Goal: Information Seeking & Learning: Learn about a topic

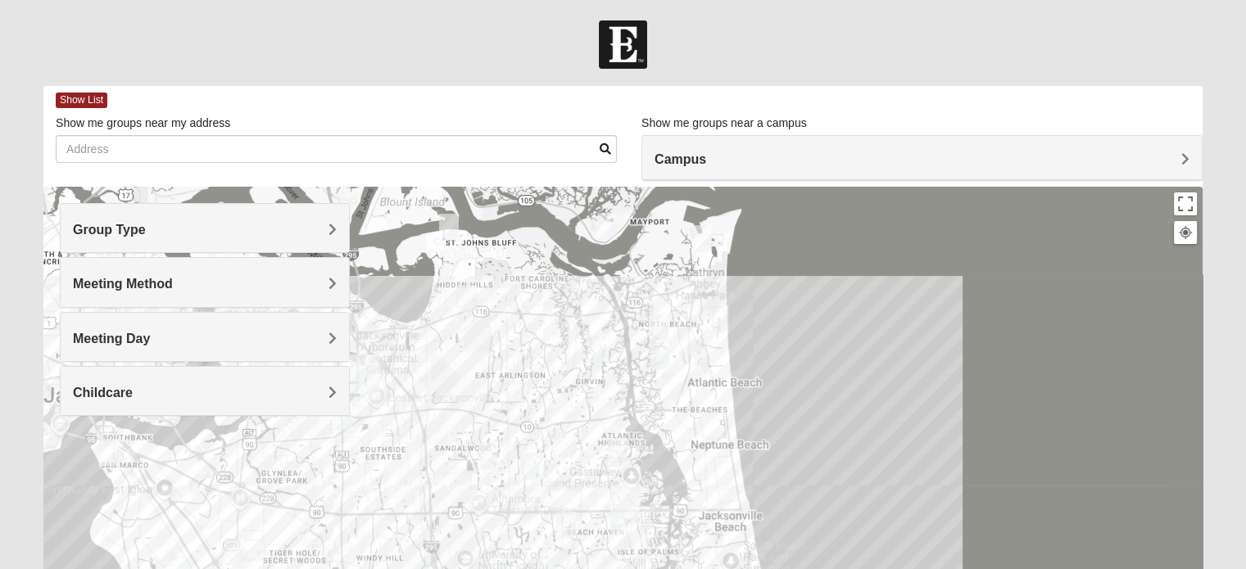
click at [212, 223] on h4 "Group Type" at bounding box center [205, 230] width 264 height 16
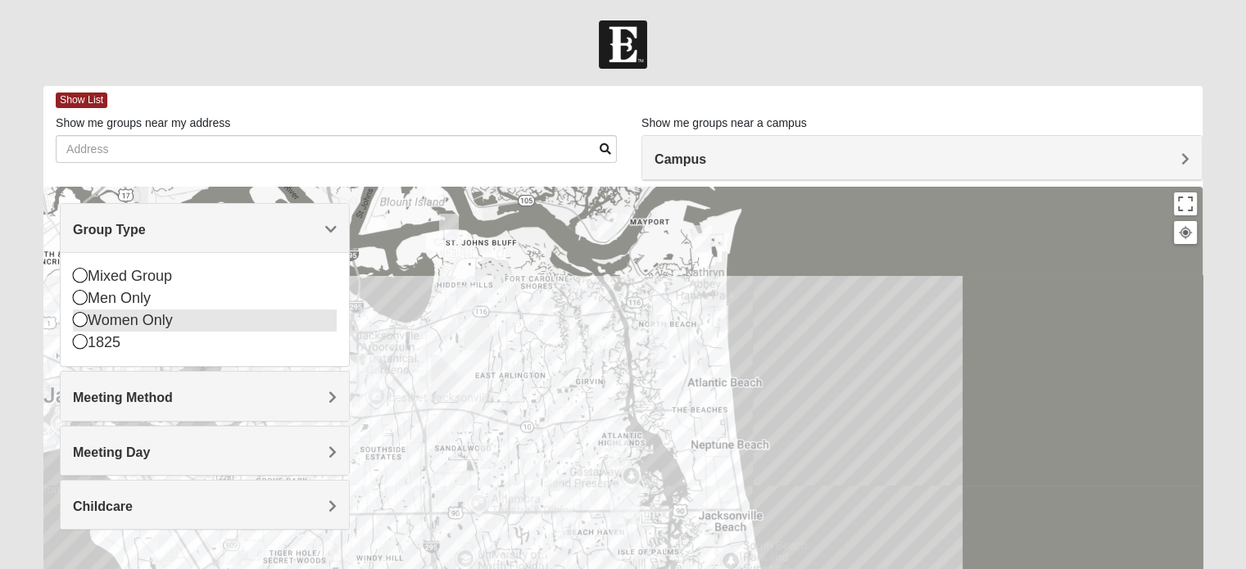
click at [143, 320] on div "Women Only" at bounding box center [205, 321] width 264 height 22
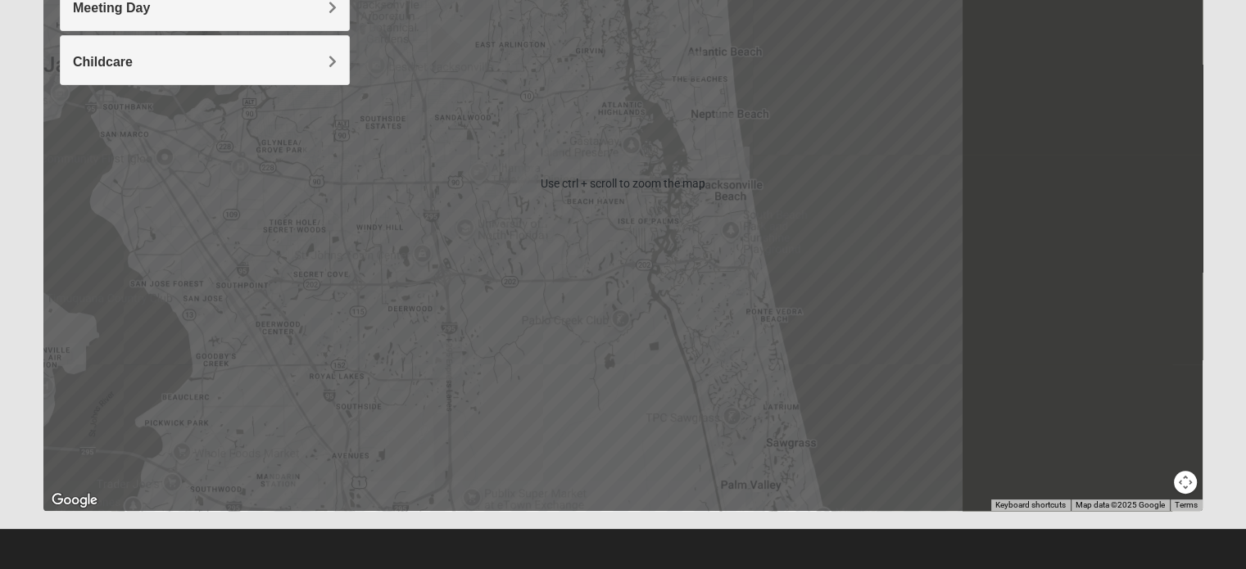
scroll to position [332, 0]
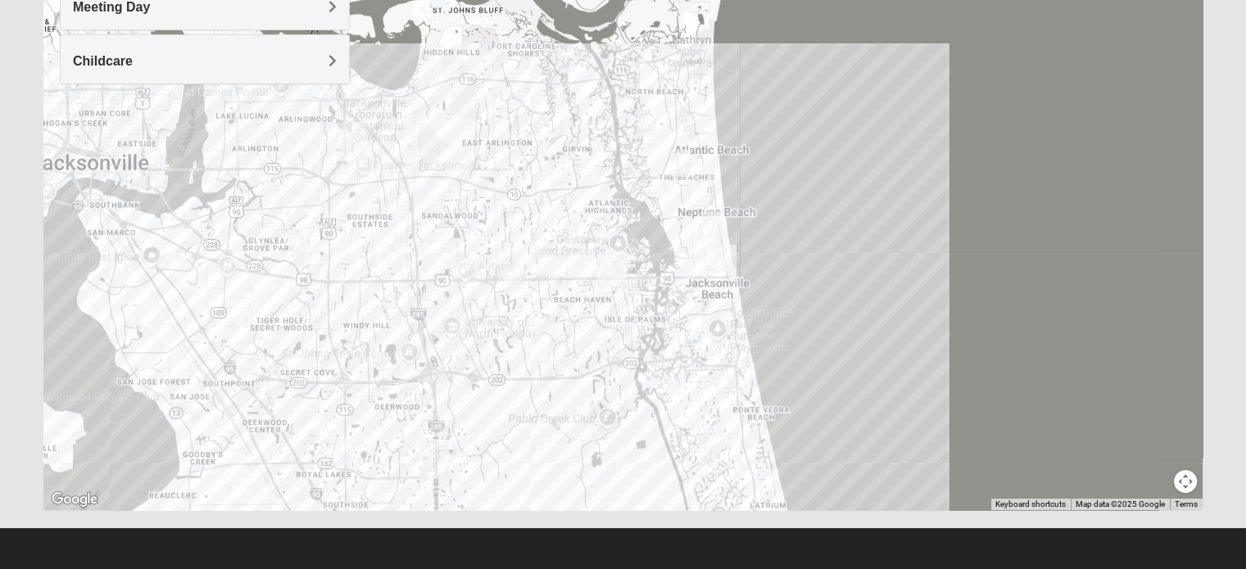
drag, startPoint x: 761, startPoint y: 241, endPoint x: 747, endPoint y: 333, distance: 93.6
click at [747, 335] on div at bounding box center [622, 182] width 1159 height 655
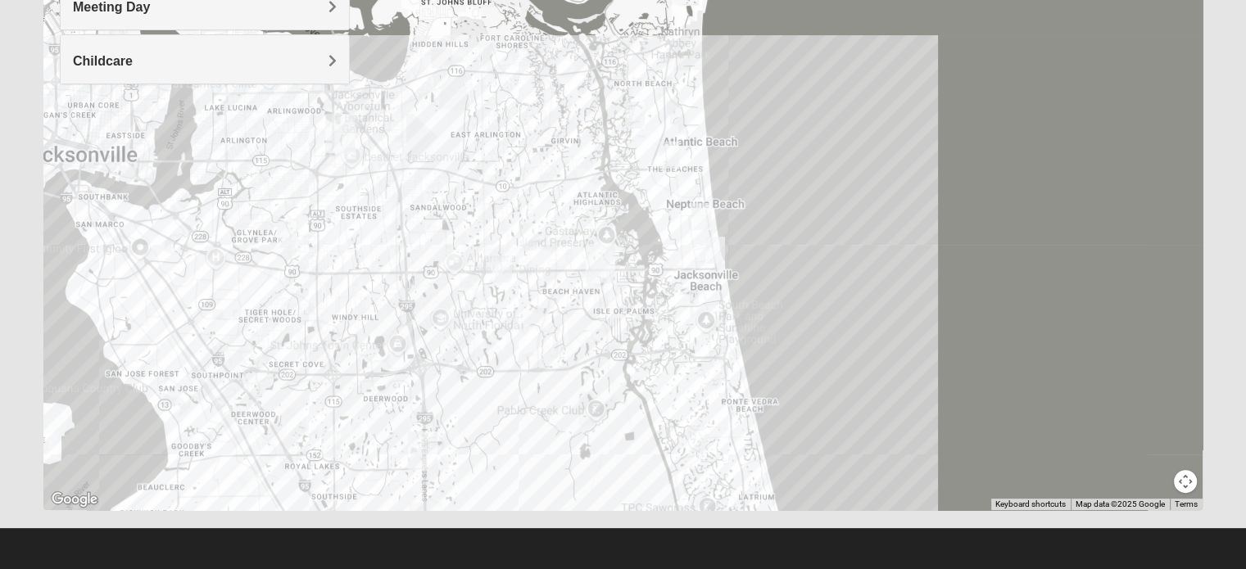
click at [500, 269] on img "Womens Harness 32224" at bounding box center [502, 269] width 33 height 40
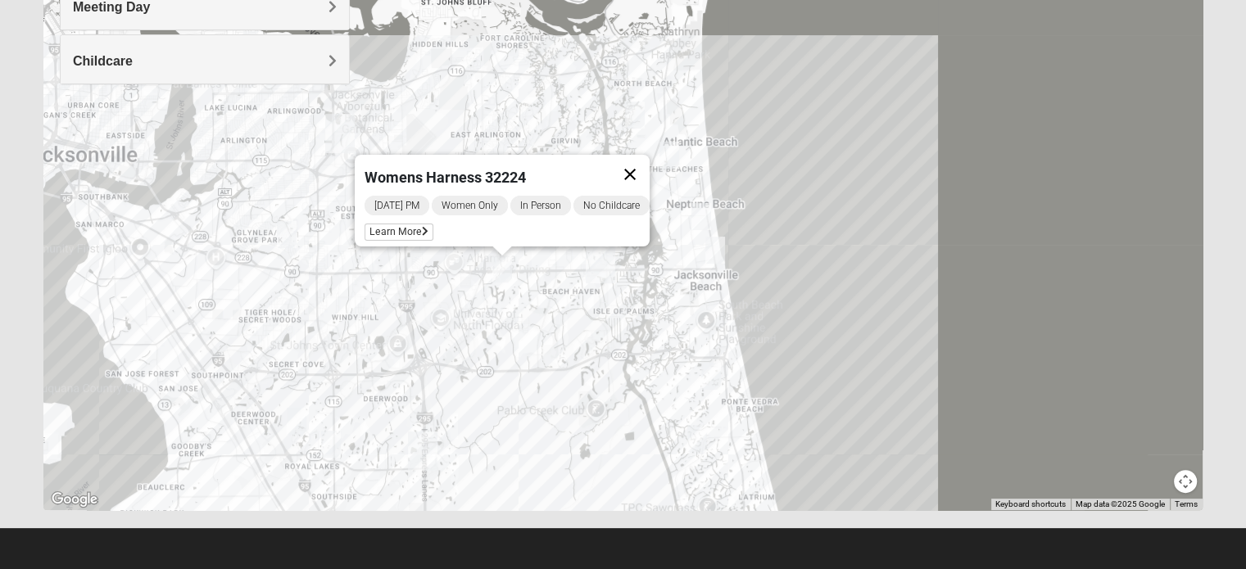
click at [641, 160] on button "Close" at bounding box center [629, 174] width 39 height 39
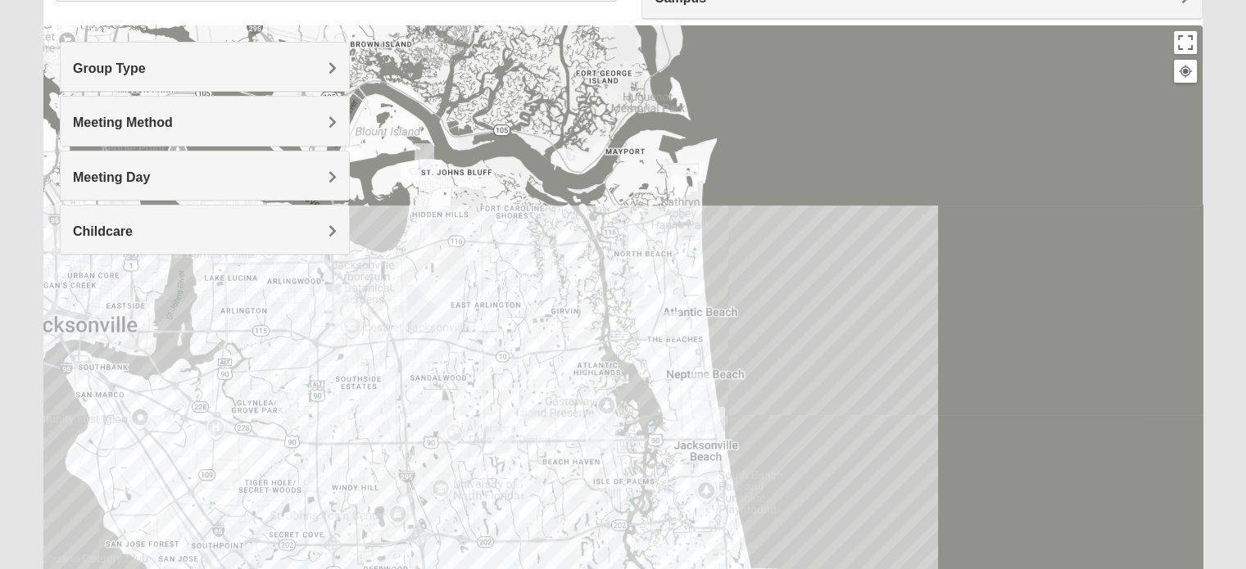
scroll to position [0, 0]
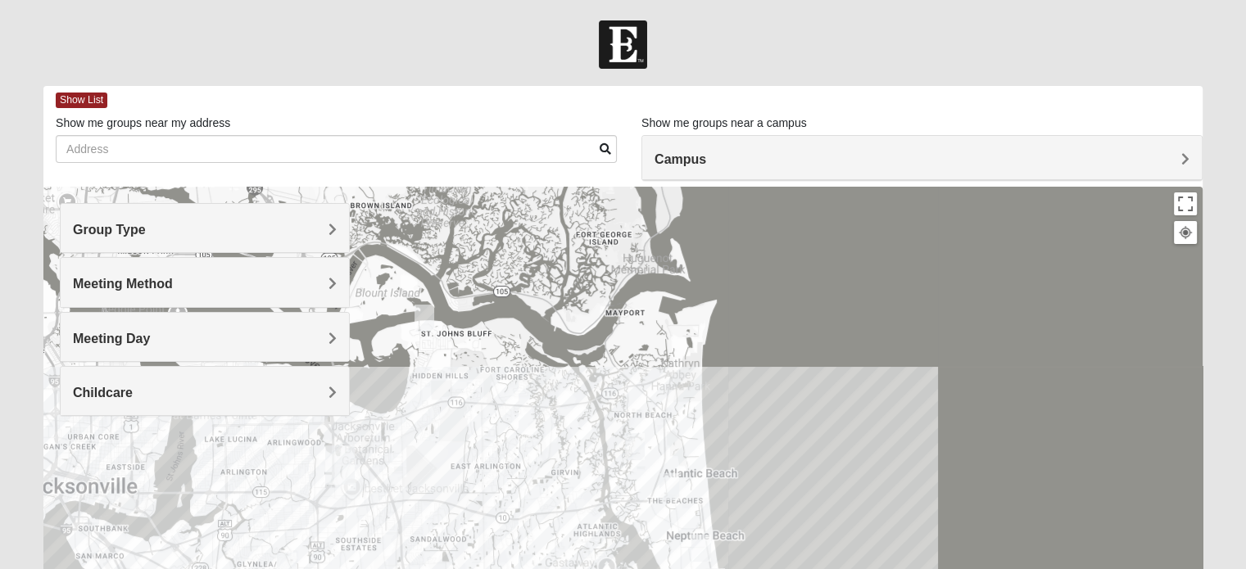
click at [1017, 159] on h4 "Campus" at bounding box center [921, 160] width 535 height 16
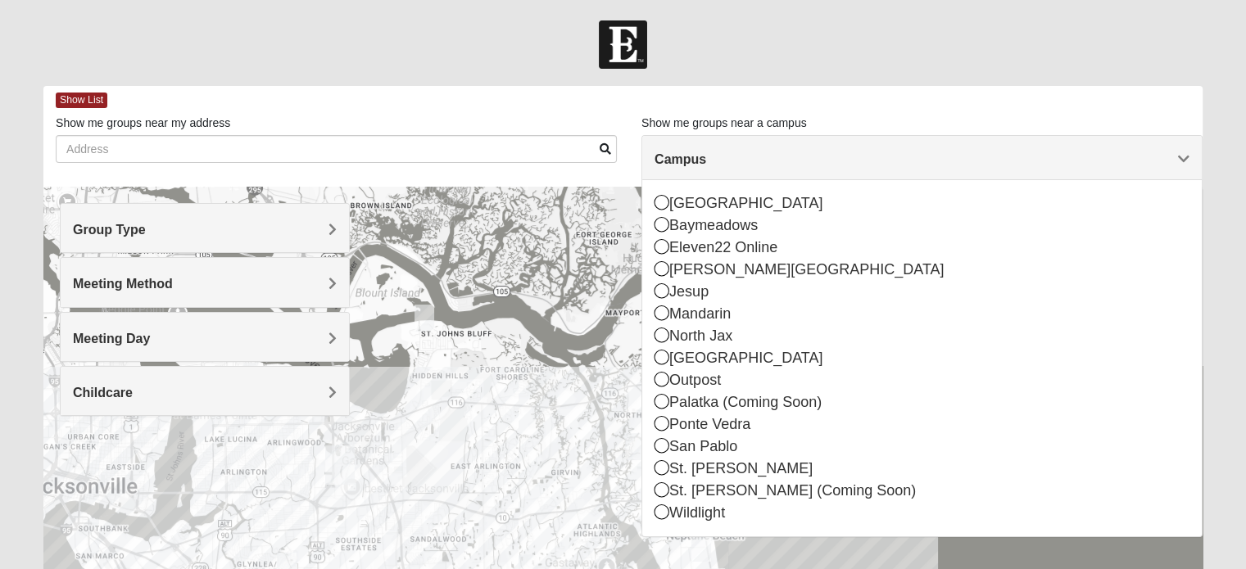
click at [921, 76] on form "Hello [PERSON_NAME] My Account Log Out Find A Group Error" at bounding box center [623, 460] width 1246 height 881
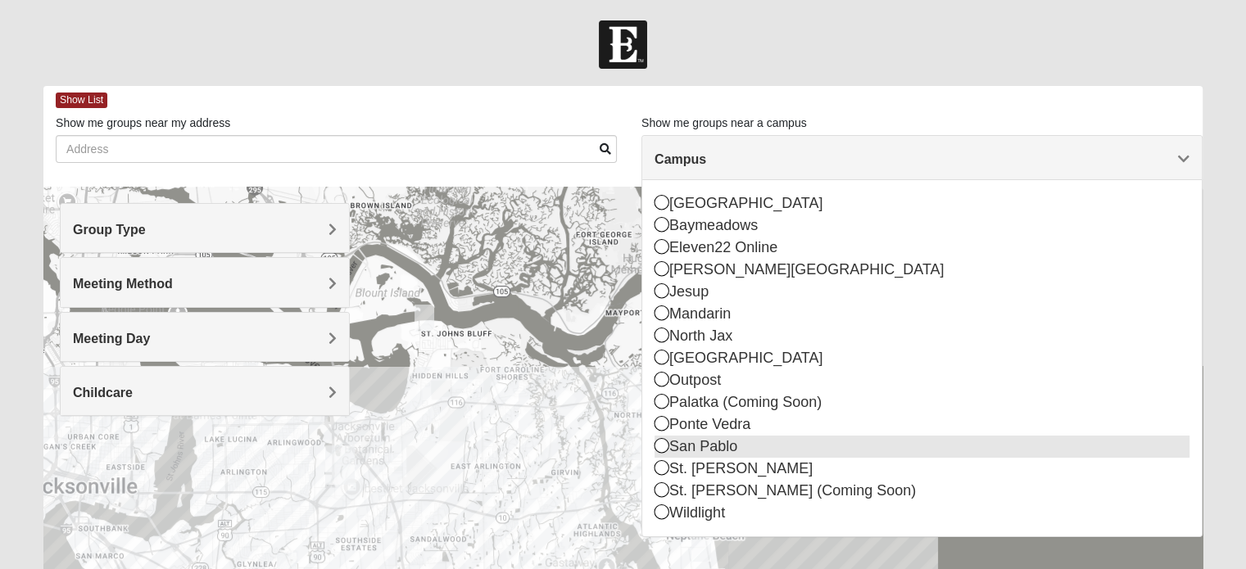
click at [750, 445] on div "San Pablo" at bounding box center [921, 447] width 535 height 22
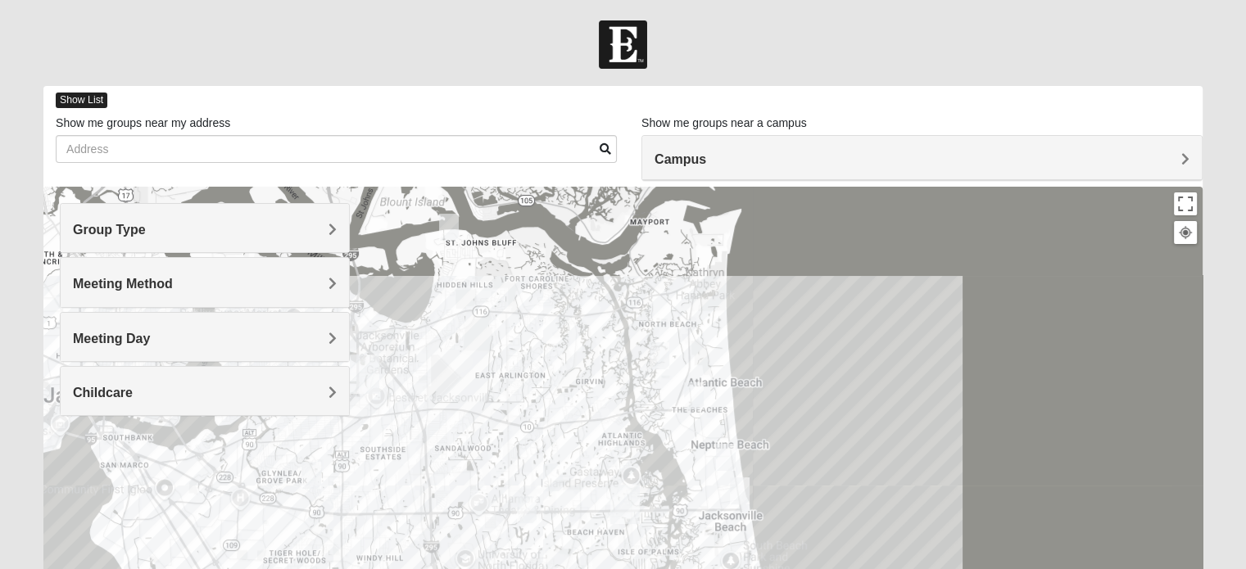
click at [72, 97] on span "Show List" at bounding box center [82, 101] width 52 height 16
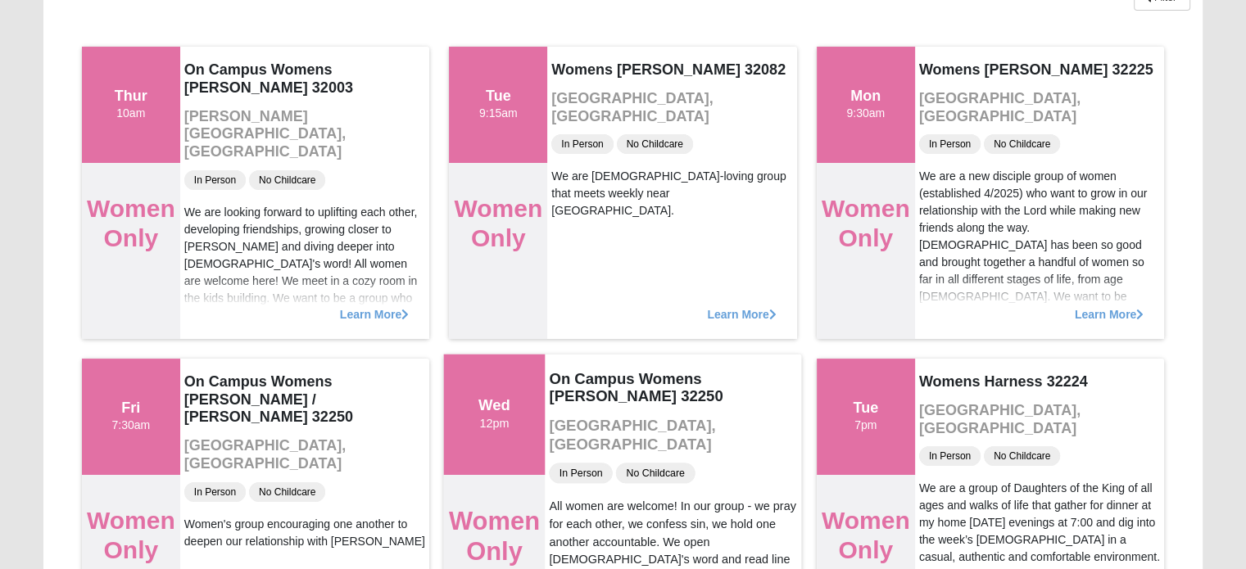
scroll to position [164, 0]
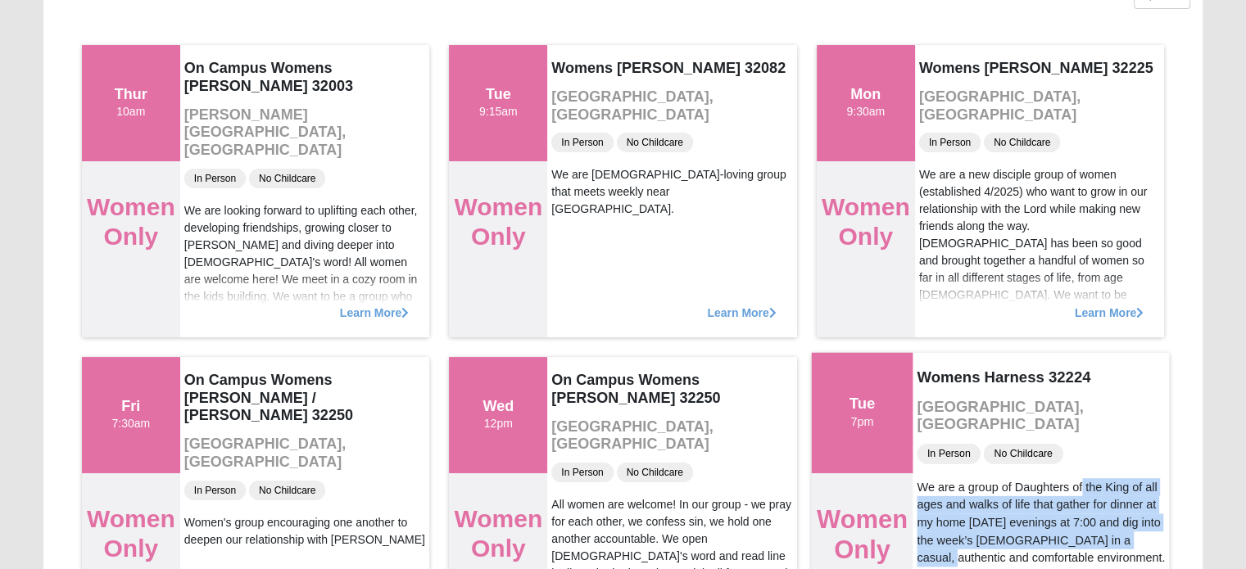
drag, startPoint x: 1009, startPoint y: 476, endPoint x: 1082, endPoint y: 520, distance: 85.3
click at [1082, 520] on div "We are a group of Daughters of the King of all ages and walks of life that gath…" at bounding box center [1040, 522] width 248 height 88
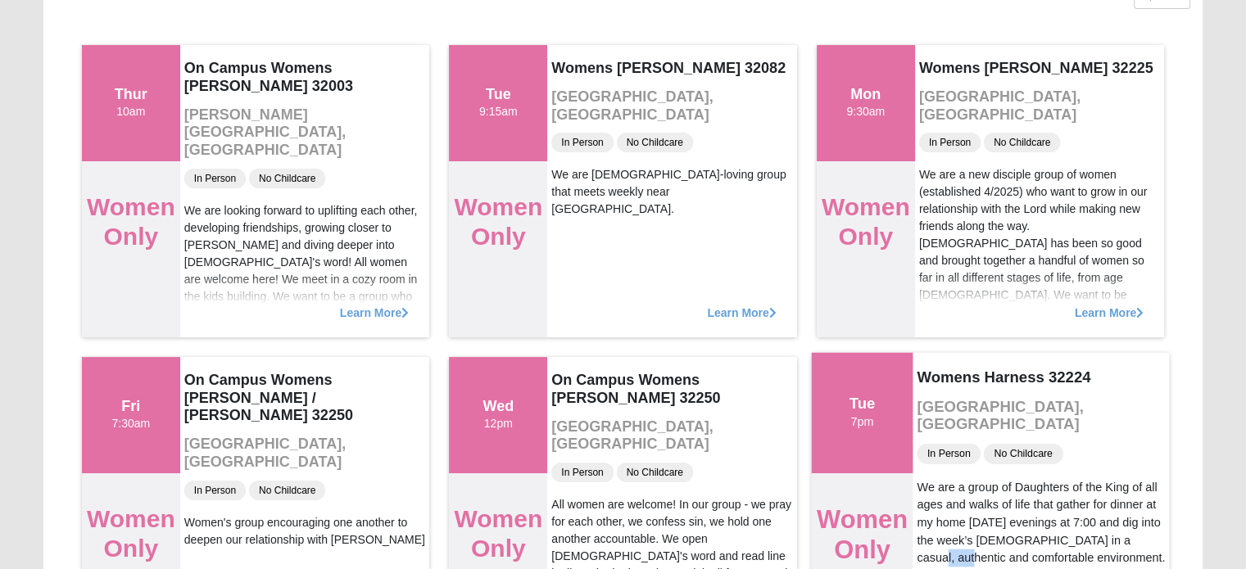
click at [1082, 520] on div "We are a group of Daughters of the King of all ages and walks of life that gath…" at bounding box center [1040, 522] width 248 height 88
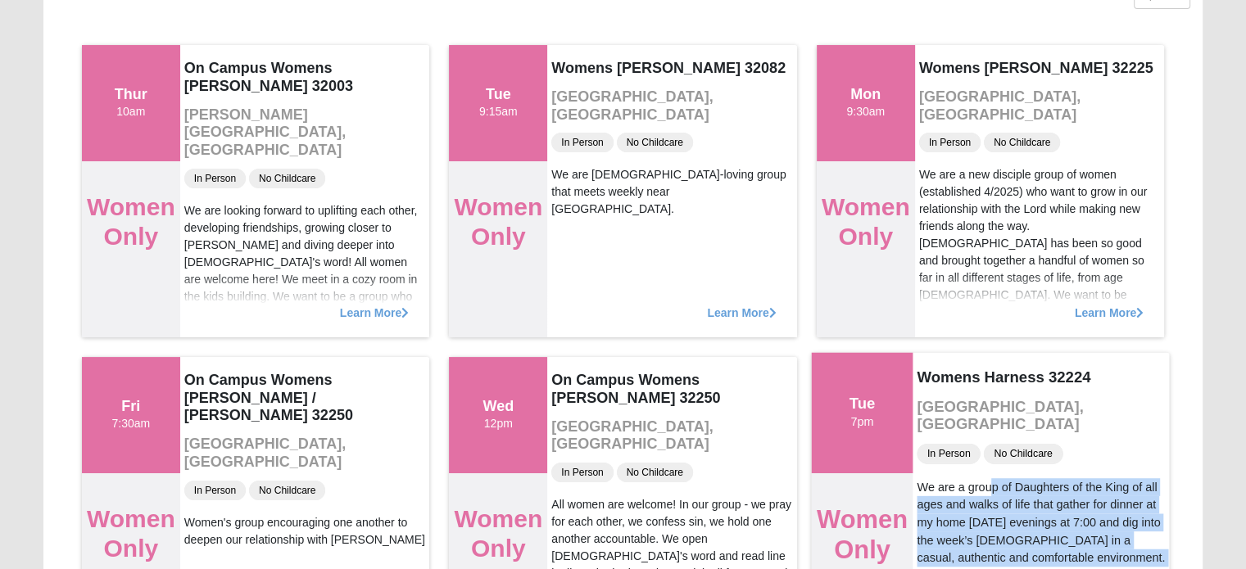
click at [1081, 520] on div "We are a group of Daughters of the King of all ages and walks of life that gath…" at bounding box center [1040, 522] width 248 height 88
click at [1058, 533] on div "We are a group of Daughters of the King of all ages and walks of life that gath…" at bounding box center [1040, 522] width 248 height 88
click at [1050, 537] on div "We are a group of Daughters of the King of all ages and walks of life that gath…" at bounding box center [1040, 522] width 248 height 88
click at [1048, 537] on div "We are a group of Daughters of the King of all ages and walks of life that gath…" at bounding box center [1040, 522] width 248 height 88
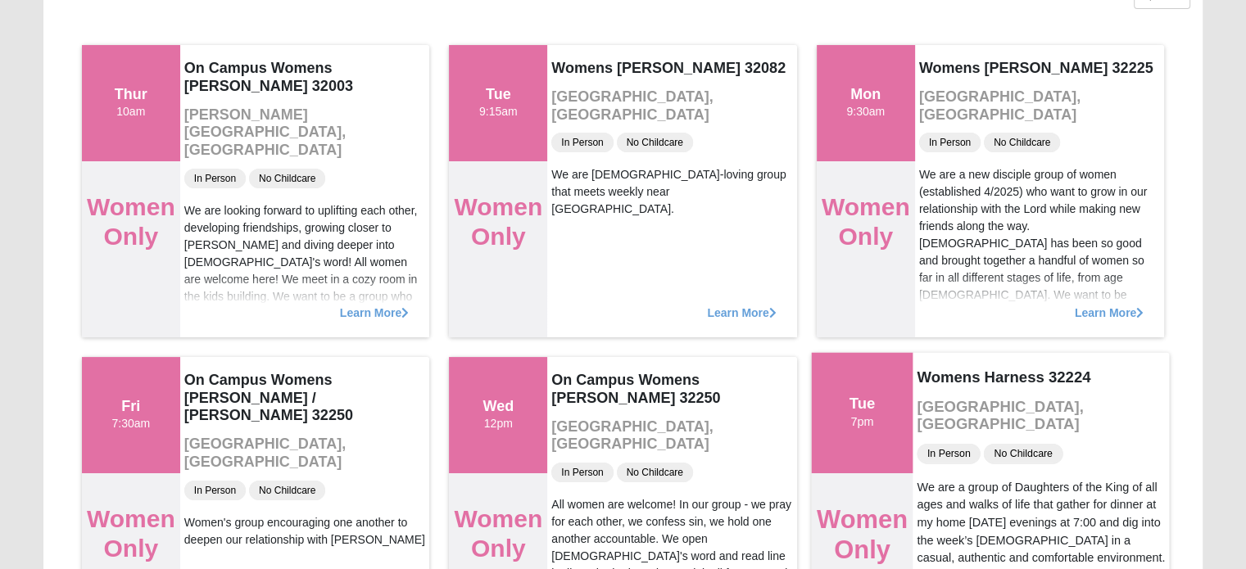
click at [1047, 537] on div "We are a group of Daughters of the King of all ages and walks of life that gath…" at bounding box center [1040, 522] width 248 height 88
click at [1051, 535] on div "We are a group of Daughters of the King of all ages and walks of life that gath…" at bounding box center [1040, 522] width 248 height 88
click at [1052, 533] on div "We are a group of Daughters of the King of all ages and walks of life that gath…" at bounding box center [1040, 522] width 248 height 88
click at [1043, 533] on div "We are a group of Daughters of the King of all ages and walks of life that gath…" at bounding box center [1040, 522] width 248 height 88
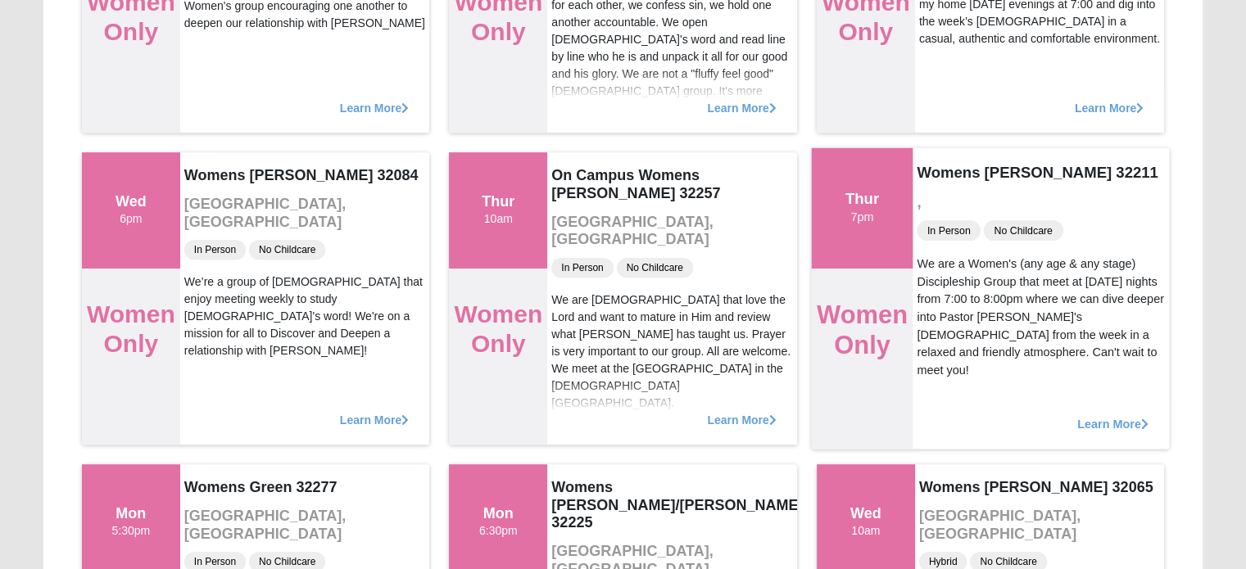
scroll to position [737, 0]
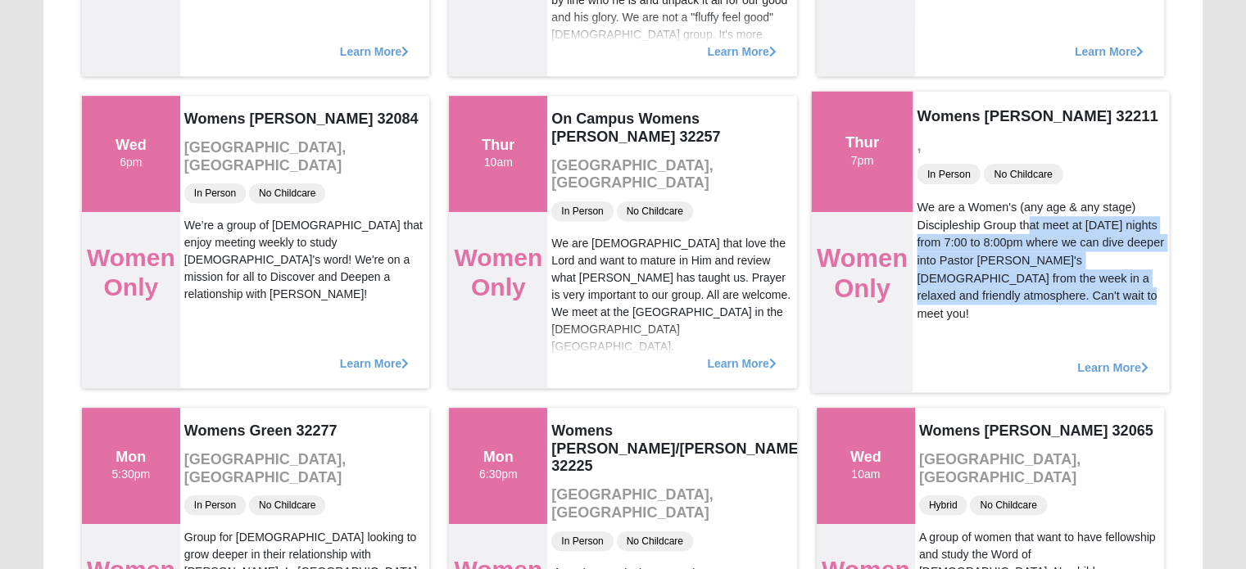
drag, startPoint x: 957, startPoint y: 233, endPoint x: 1016, endPoint y: 305, distance: 92.5
click at [1016, 304] on div "We are a Women's (any age & any stage) Discipleship Group that meet at [DATE] n…" at bounding box center [1040, 260] width 248 height 124
click at [1016, 305] on div "Womens [PERSON_NAME] 32211 , In Person No Childcare We are a Women's (any age &…" at bounding box center [1040, 241] width 257 height 301
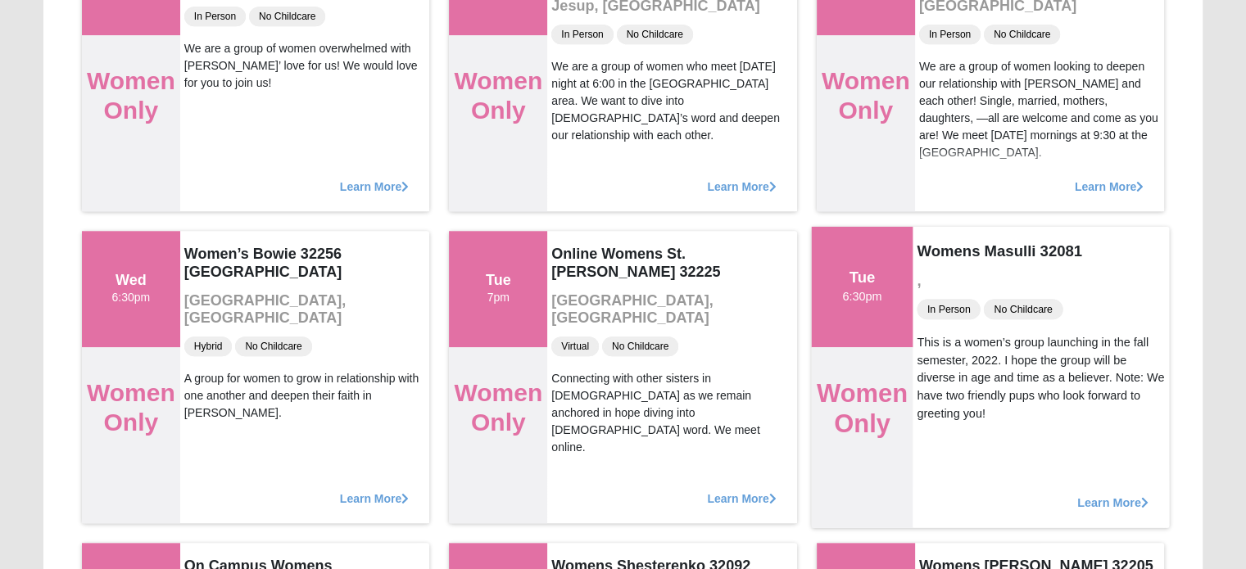
scroll to position [1556, 0]
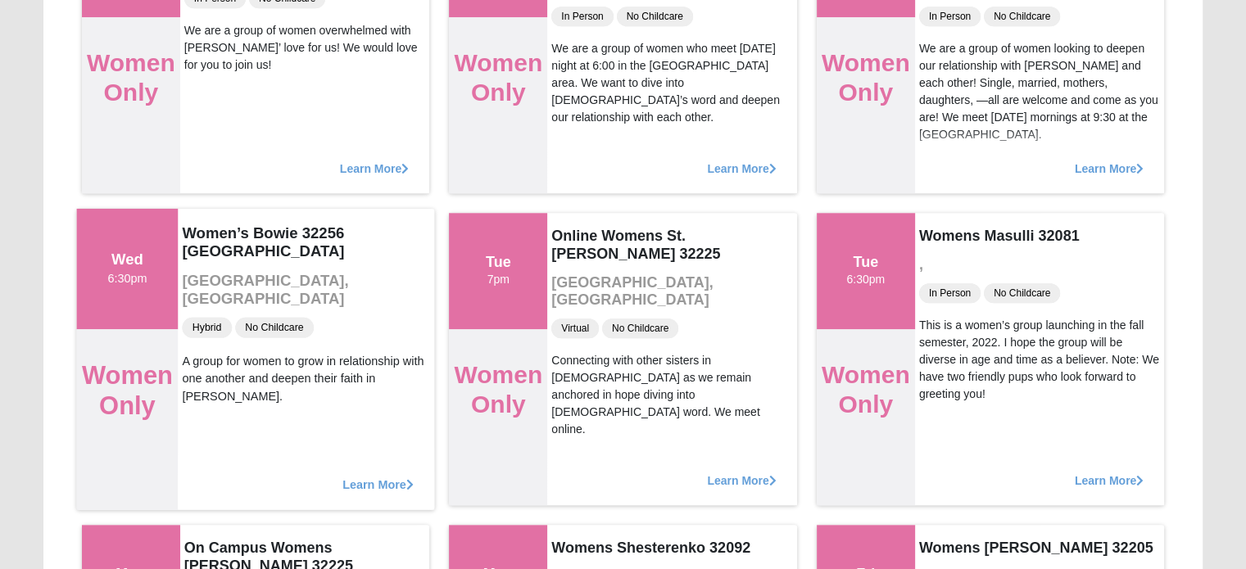
click at [267, 365] on div "A group for women to grow in relationship with one another and deepen their fai…" at bounding box center [306, 378] width 248 height 53
click at [265, 365] on div "A group for women to grow in relationship with one another and deepen their fai…" at bounding box center [306, 378] width 248 height 53
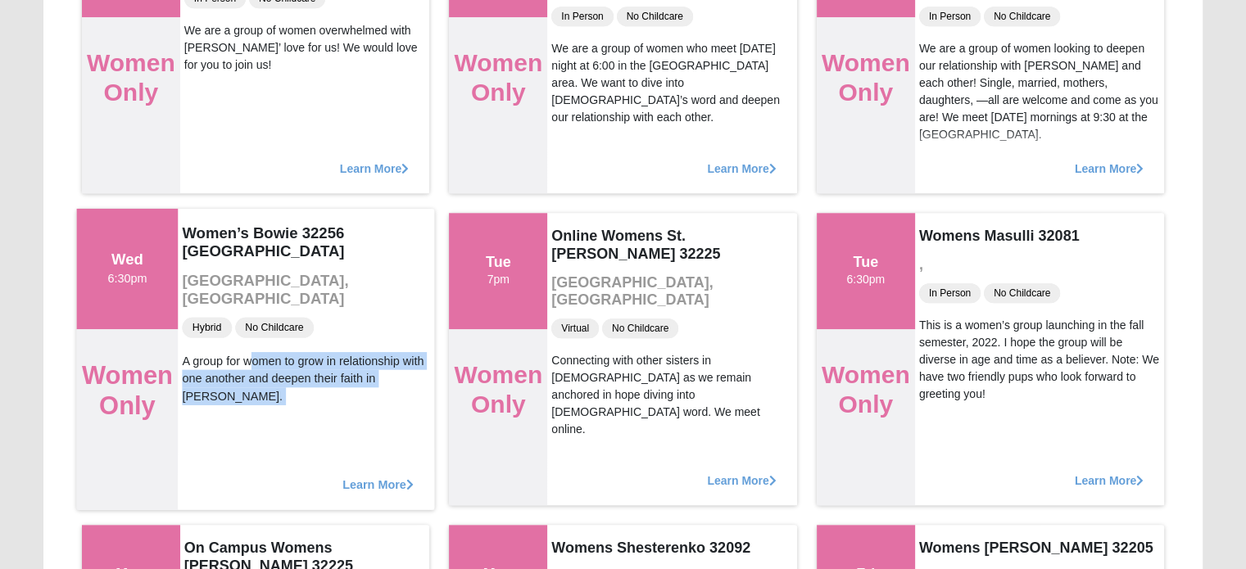
click at [265, 365] on div "A group for women to grow in relationship with one another and deepen their fai…" at bounding box center [306, 378] width 248 height 53
click at [253, 378] on div "A group for women to grow in relationship with one another and deepen their fai…" at bounding box center [306, 378] width 248 height 53
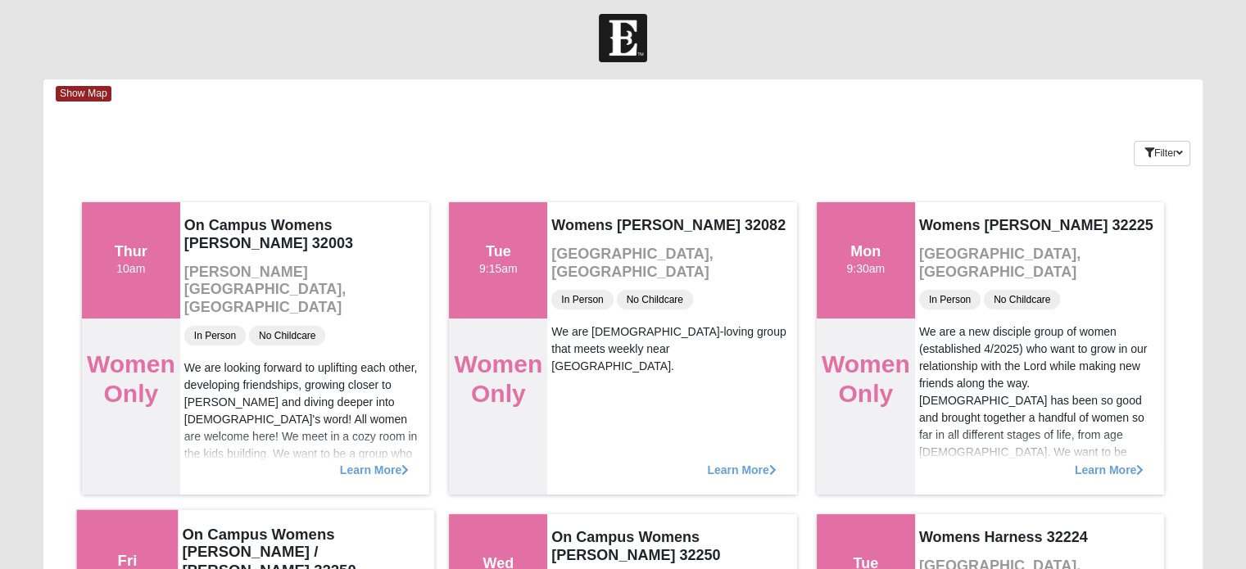
scroll to position [0, 0]
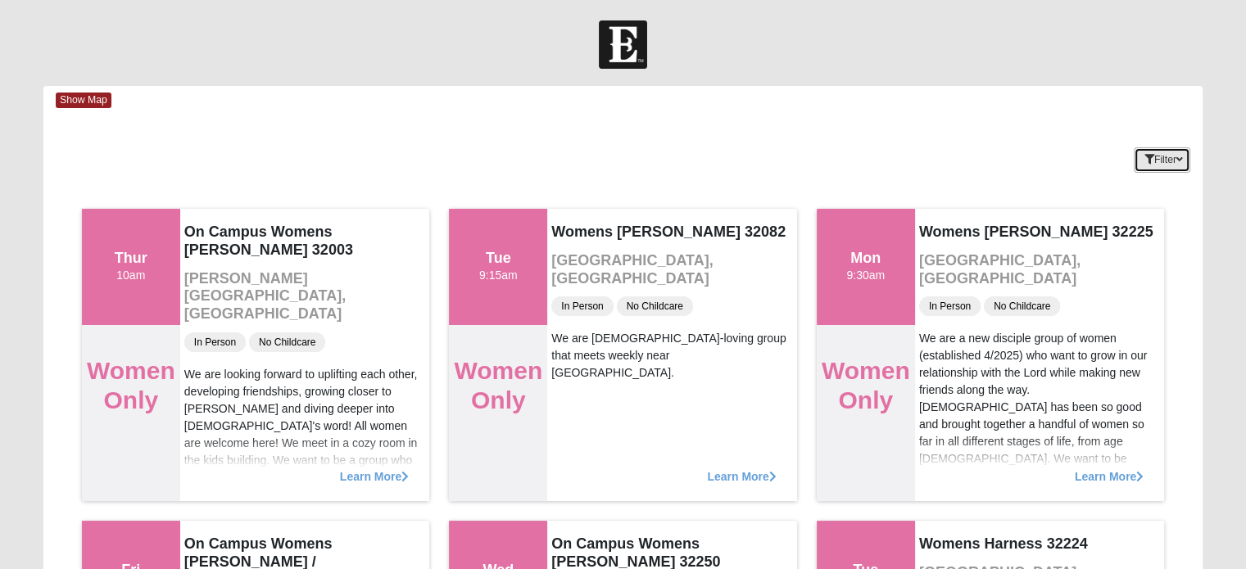
click at [1156, 167] on button "Filter" at bounding box center [1162, 159] width 57 height 25
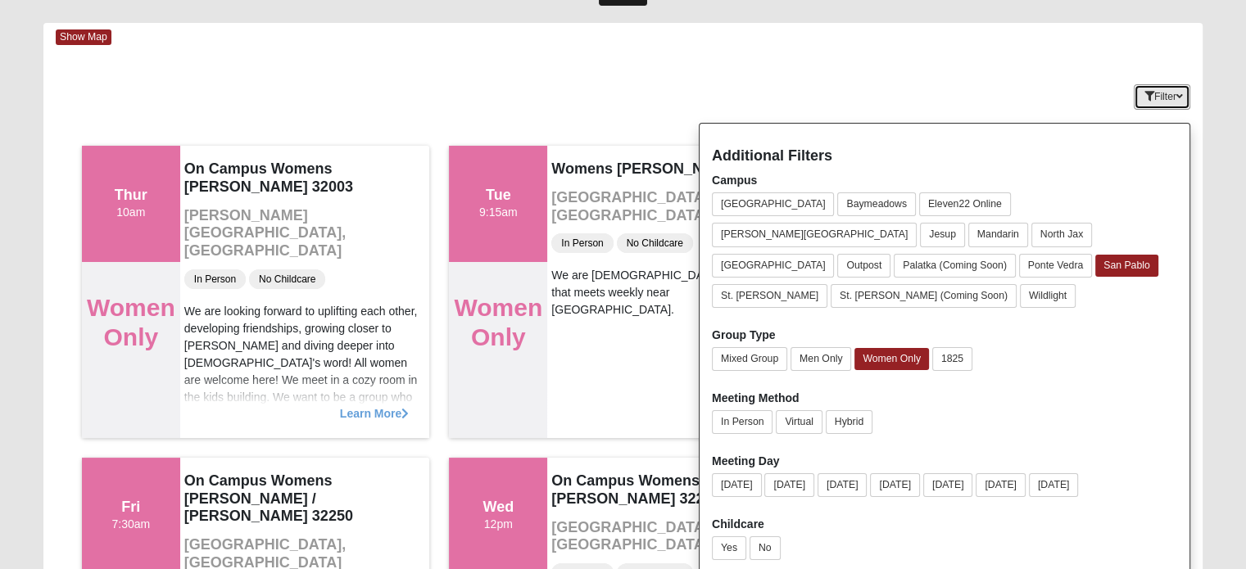
scroll to position [82, 0]
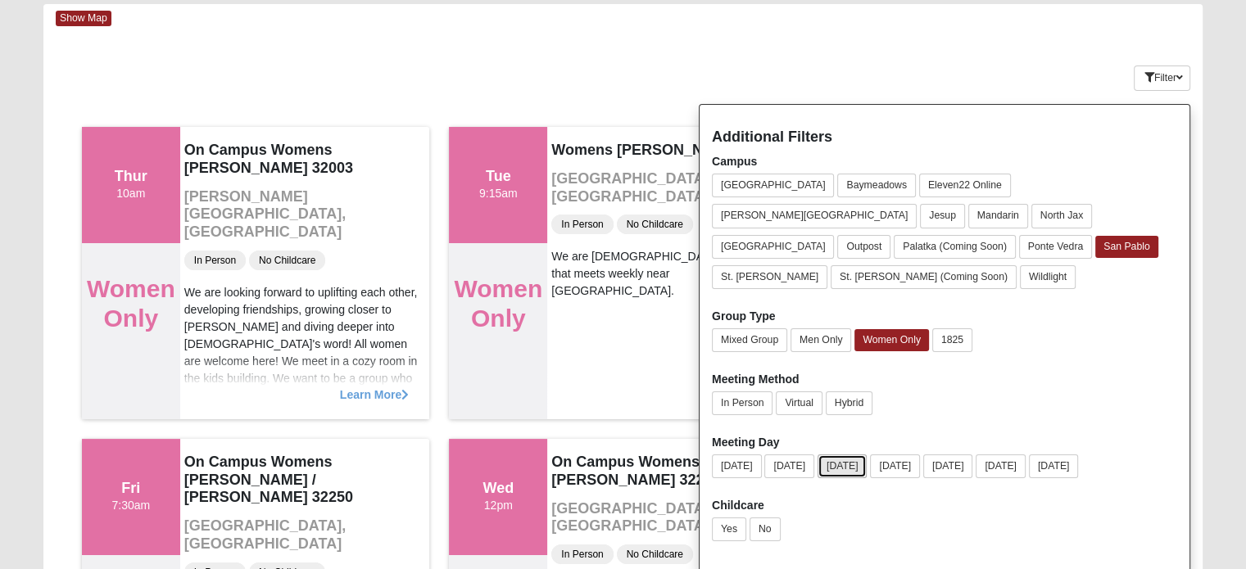
click at [835, 455] on button "[DATE]" at bounding box center [842, 467] width 50 height 24
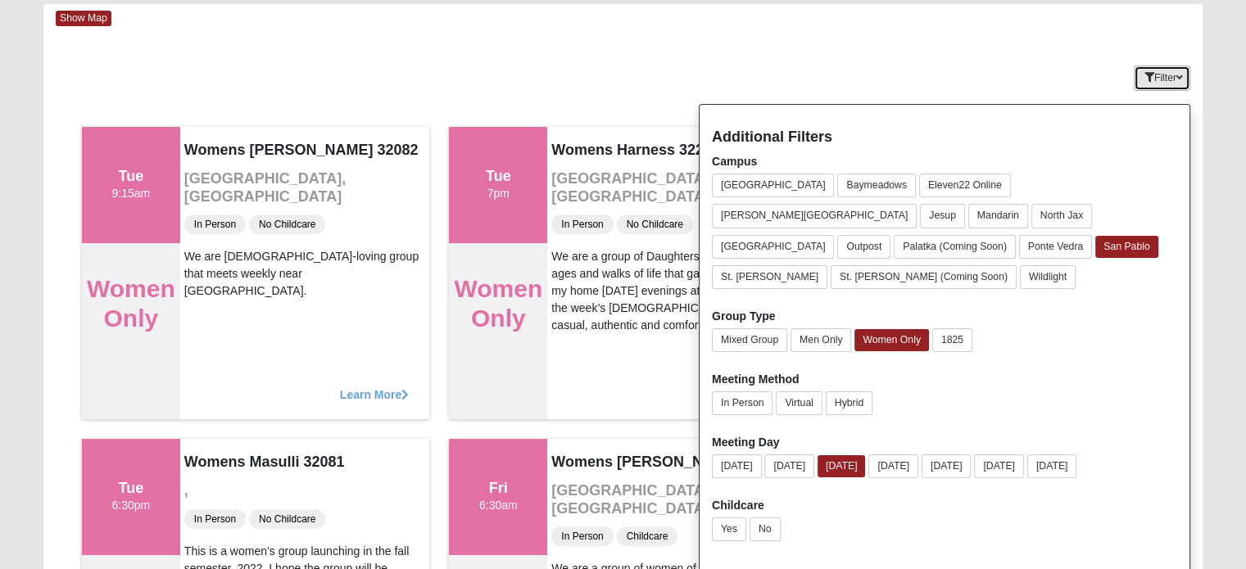
click at [1175, 85] on button "Filter" at bounding box center [1162, 78] width 57 height 25
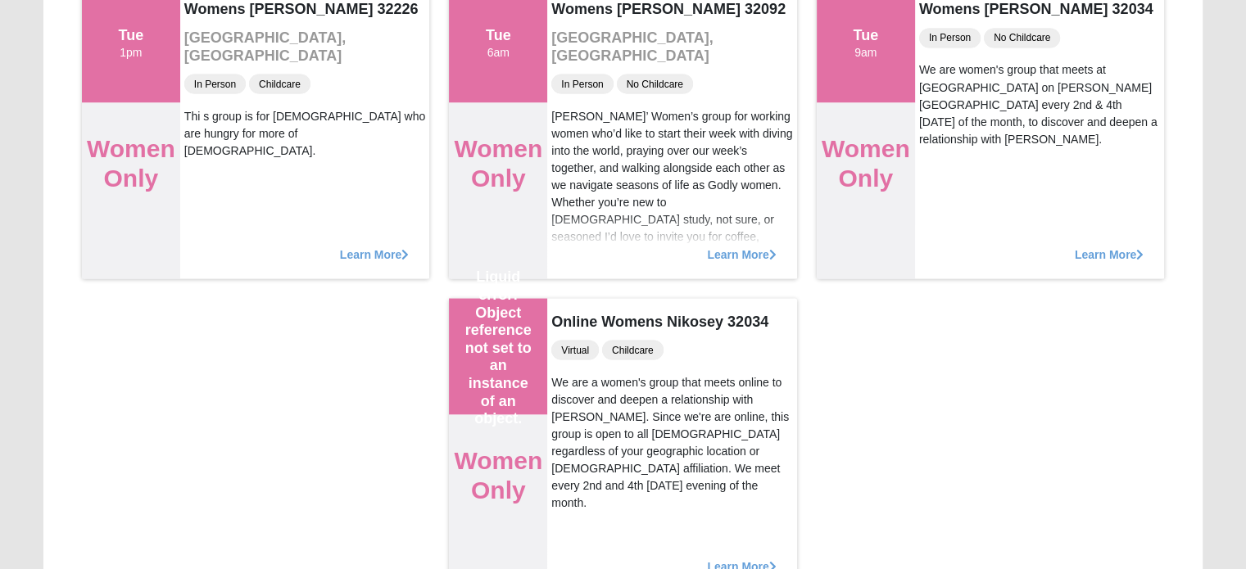
scroll to position [3121, 0]
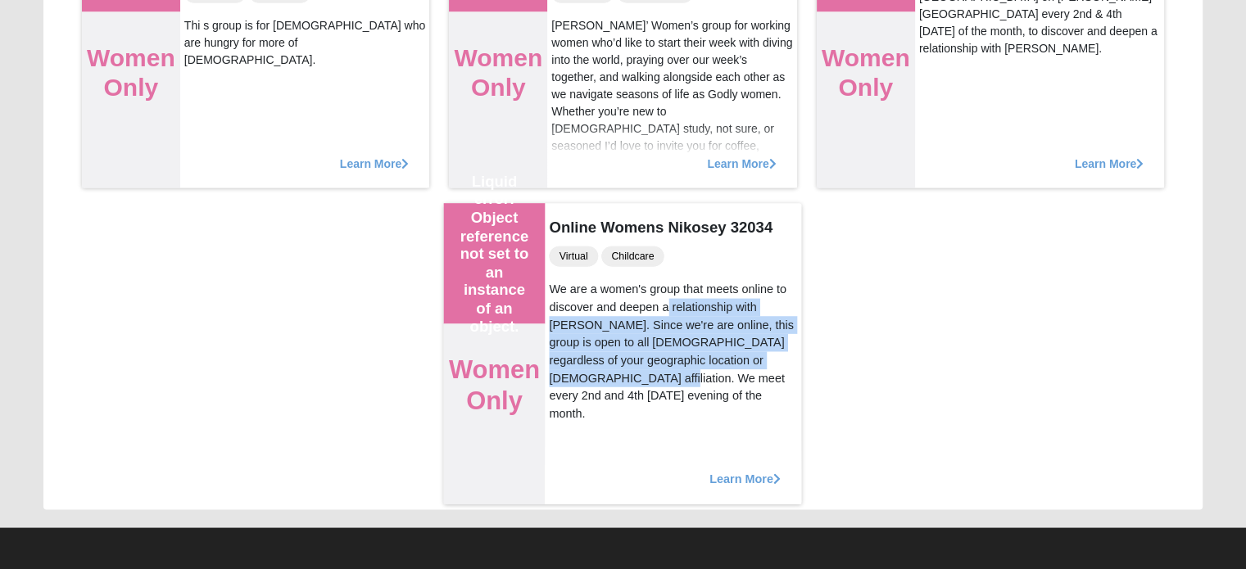
drag, startPoint x: 592, startPoint y: 313, endPoint x: 703, endPoint y: 366, distance: 122.7
click at [703, 366] on div "We are a women's group that meets online to discover and deepen a relationship …" at bounding box center [674, 352] width 248 height 142
click at [704, 366] on div "We are a women's group that meets online to discover and deepen a relationship …" at bounding box center [674, 352] width 248 height 142
click at [705, 379] on div "We are a women's group that meets online to discover and deepen a relationship …" at bounding box center [674, 352] width 248 height 142
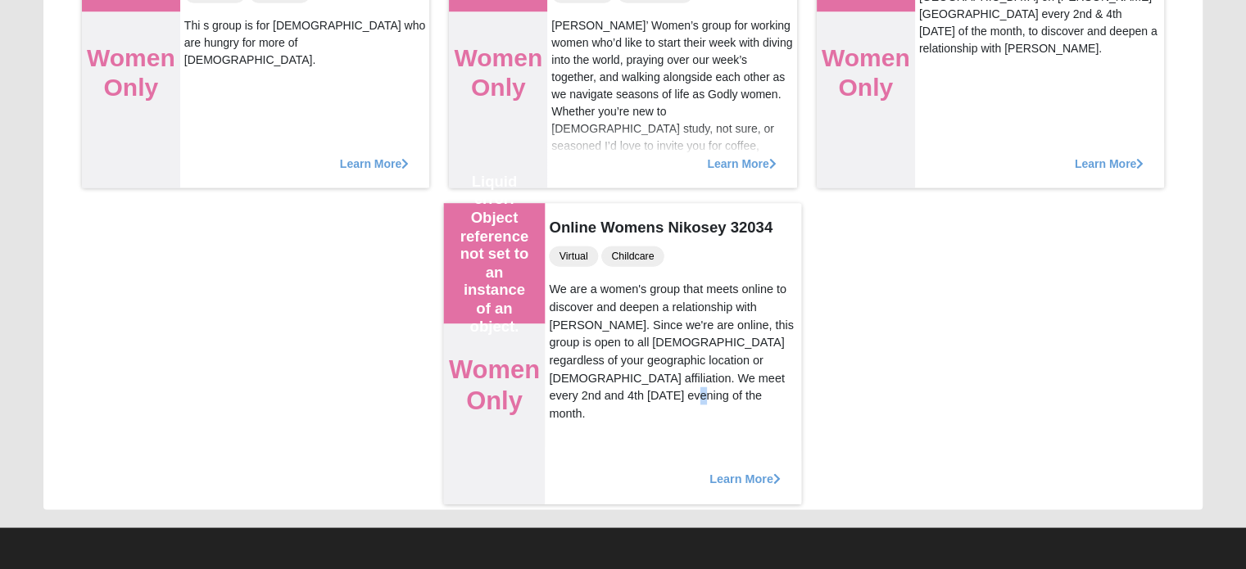
click at [705, 379] on div "We are a women's group that meets online to discover and deepen a relationship …" at bounding box center [674, 352] width 248 height 142
click at [704, 379] on div "We are a women's group that meets online to discover and deepen a relationship …" at bounding box center [674, 352] width 248 height 142
click at [703, 371] on div "We are a women's group that meets online to discover and deepen a relationship …" at bounding box center [674, 352] width 248 height 142
click at [703, 369] on div "We are a women's group that meets online to discover and deepen a relationship …" at bounding box center [674, 352] width 248 height 142
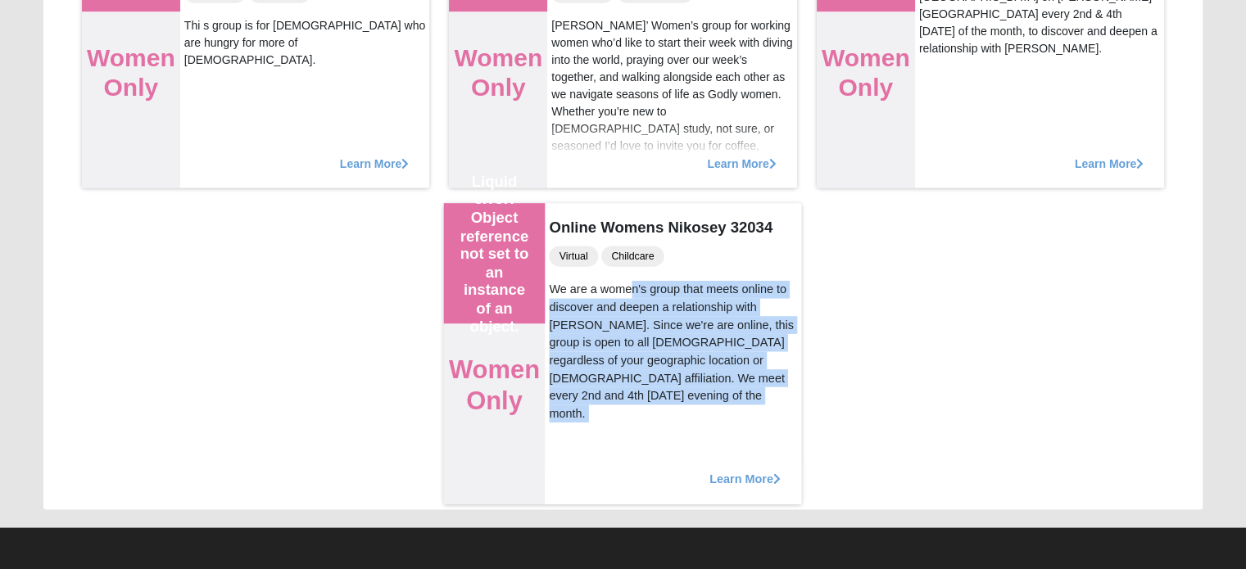
click at [703, 369] on div "We are a women's group that meets online to discover and deepen a relationship …" at bounding box center [674, 352] width 248 height 142
click at [707, 383] on div "We are a women's group that meets online to discover and deepen a relationship …" at bounding box center [674, 352] width 248 height 142
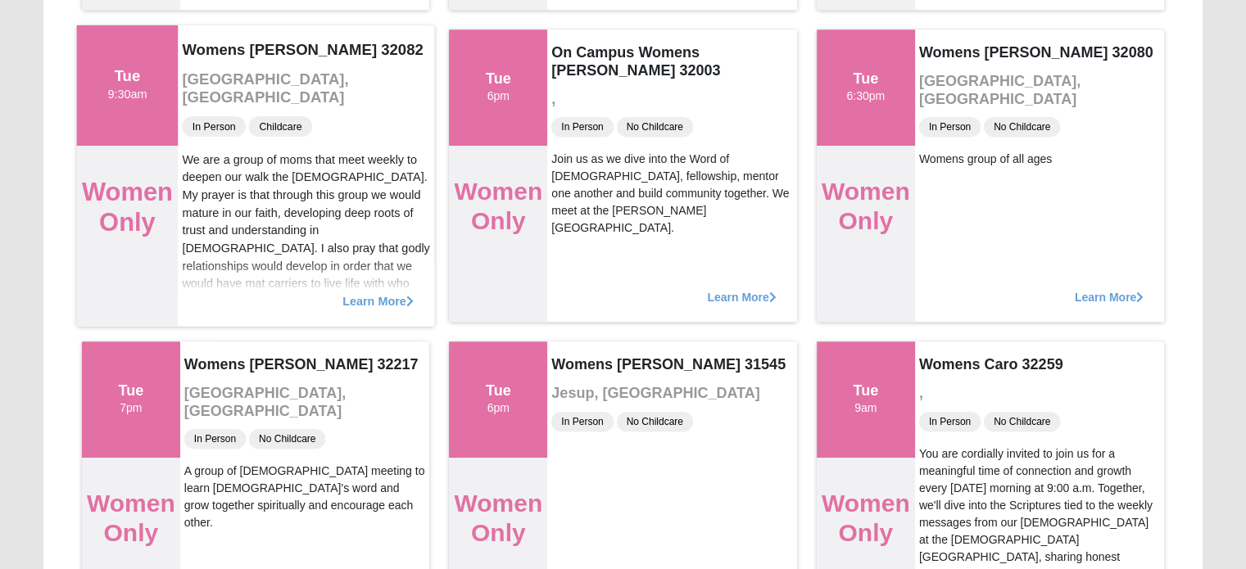
scroll to position [1401, 0]
